Goal: Find specific page/section: Find specific page/section

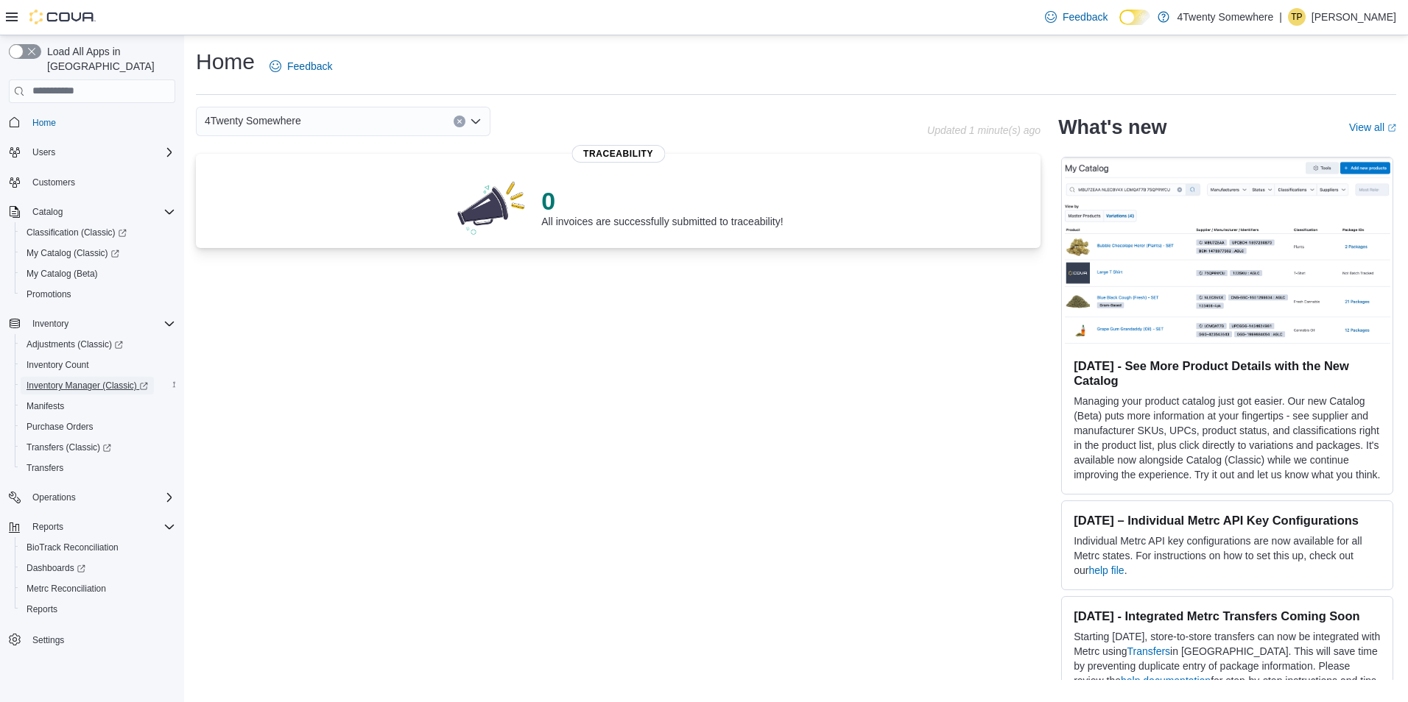
click at [71, 380] on span "Inventory Manager (Classic)" at bounding box center [87, 386] width 121 height 12
click at [90, 380] on span "Inventory Manager (Classic)" at bounding box center [87, 386] width 121 height 12
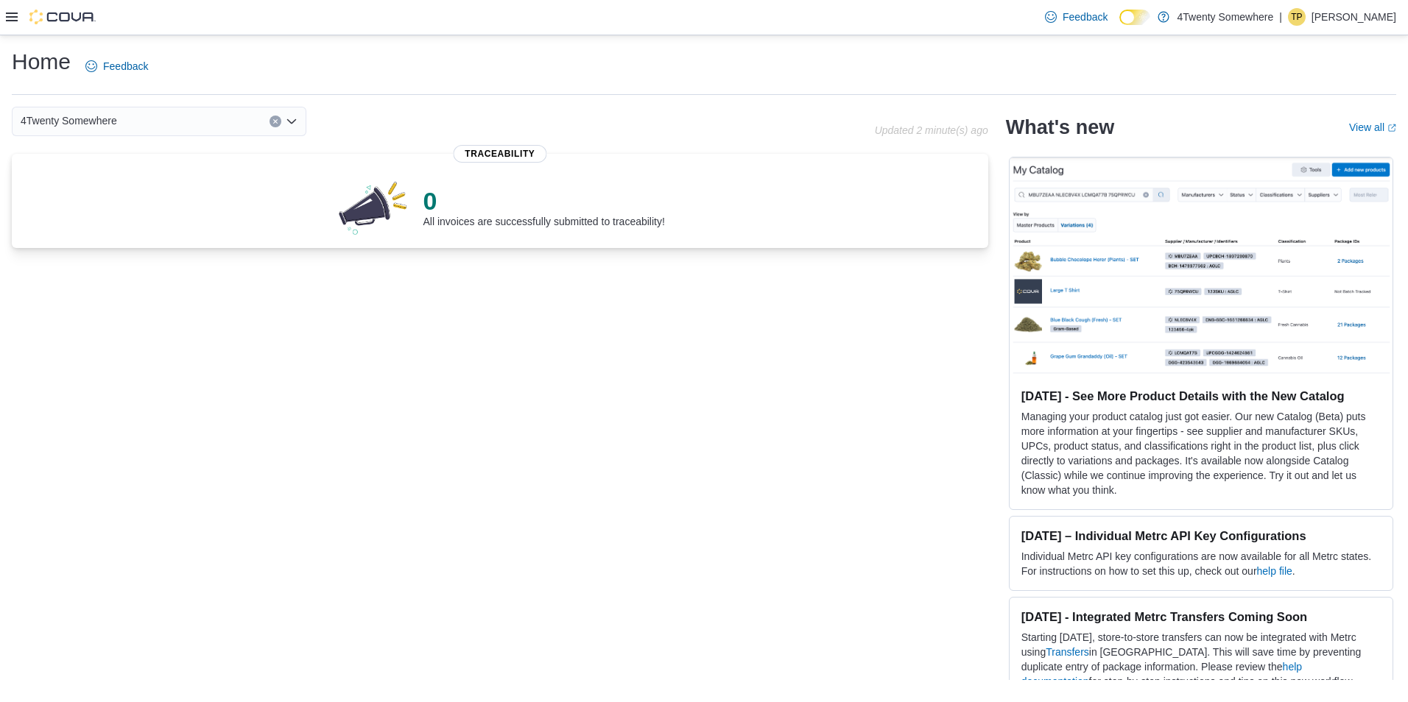
click at [9, 15] on icon at bounding box center [12, 17] width 12 height 12
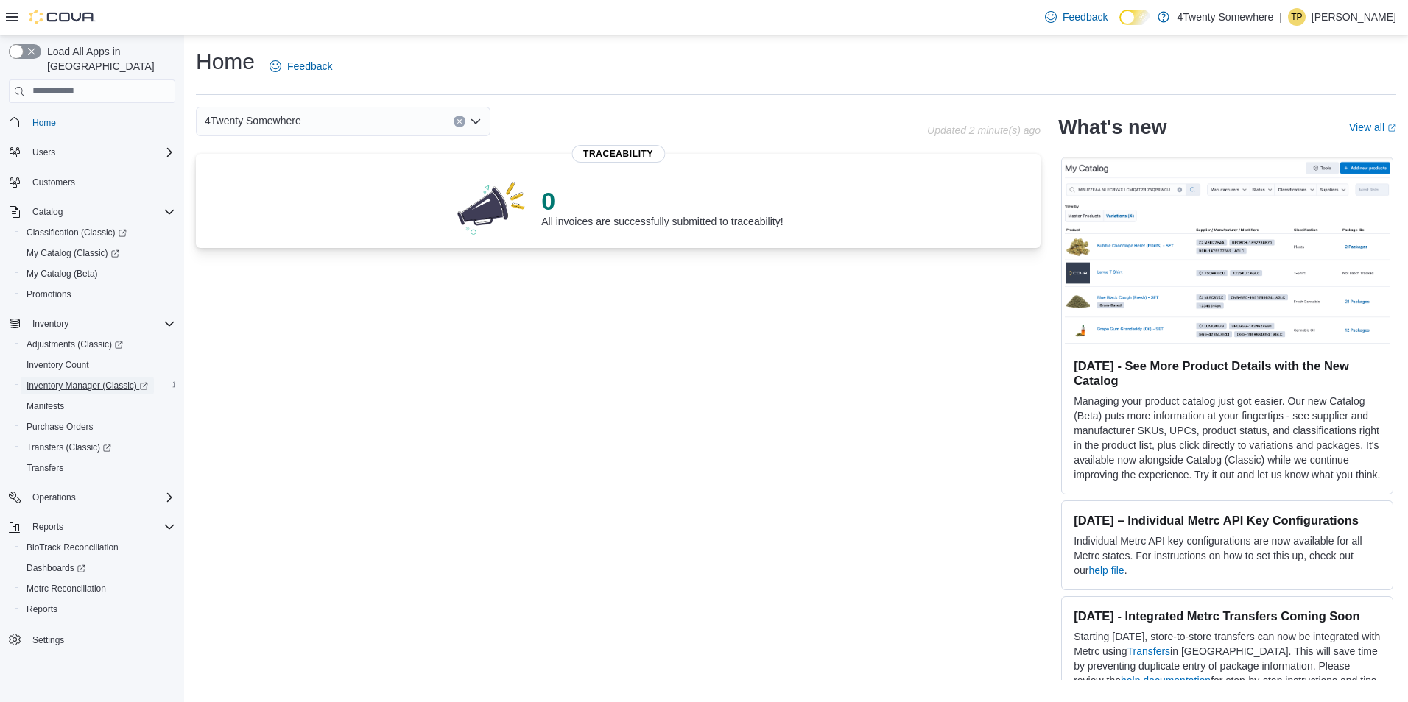
click at [62, 380] on span "Inventory Manager (Classic)" at bounding box center [87, 386] width 121 height 12
